Goal: Transaction & Acquisition: Purchase product/service

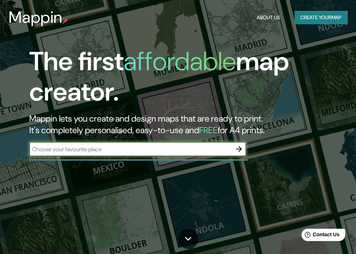
type input "zona industrial slp"
click at [243, 148] on icon "button" at bounding box center [239, 149] width 9 height 9
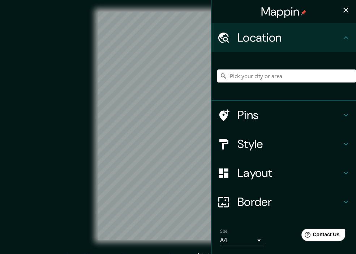
click at [342, 8] on icon "button" at bounding box center [346, 10] width 9 height 9
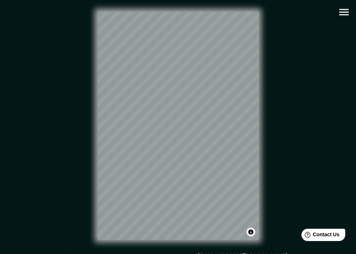
click at [261, 84] on div "© Mapbox © OpenStreetMap Improve this map" at bounding box center [178, 126] width 321 height 228
click at [85, 71] on div "© Mapbox © OpenStreetMap Improve this map" at bounding box center [178, 126] width 321 height 228
click at [343, 10] on icon "button" at bounding box center [343, 12] width 9 height 7
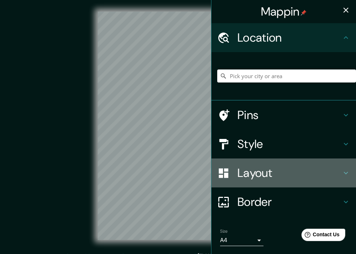
click at [278, 168] on h4 "Layout" at bounding box center [290, 173] width 104 height 14
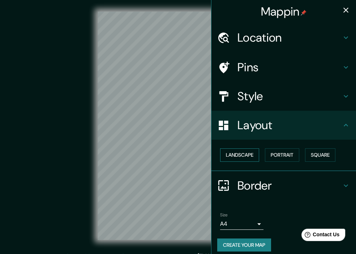
click at [249, 157] on button "Landscape" at bounding box center [239, 154] width 39 height 13
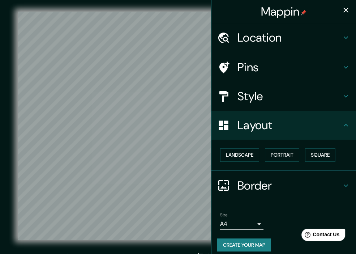
click at [345, 9] on button "button" at bounding box center [346, 10] width 14 height 14
